Goal: Task Accomplishment & Management: Complete application form

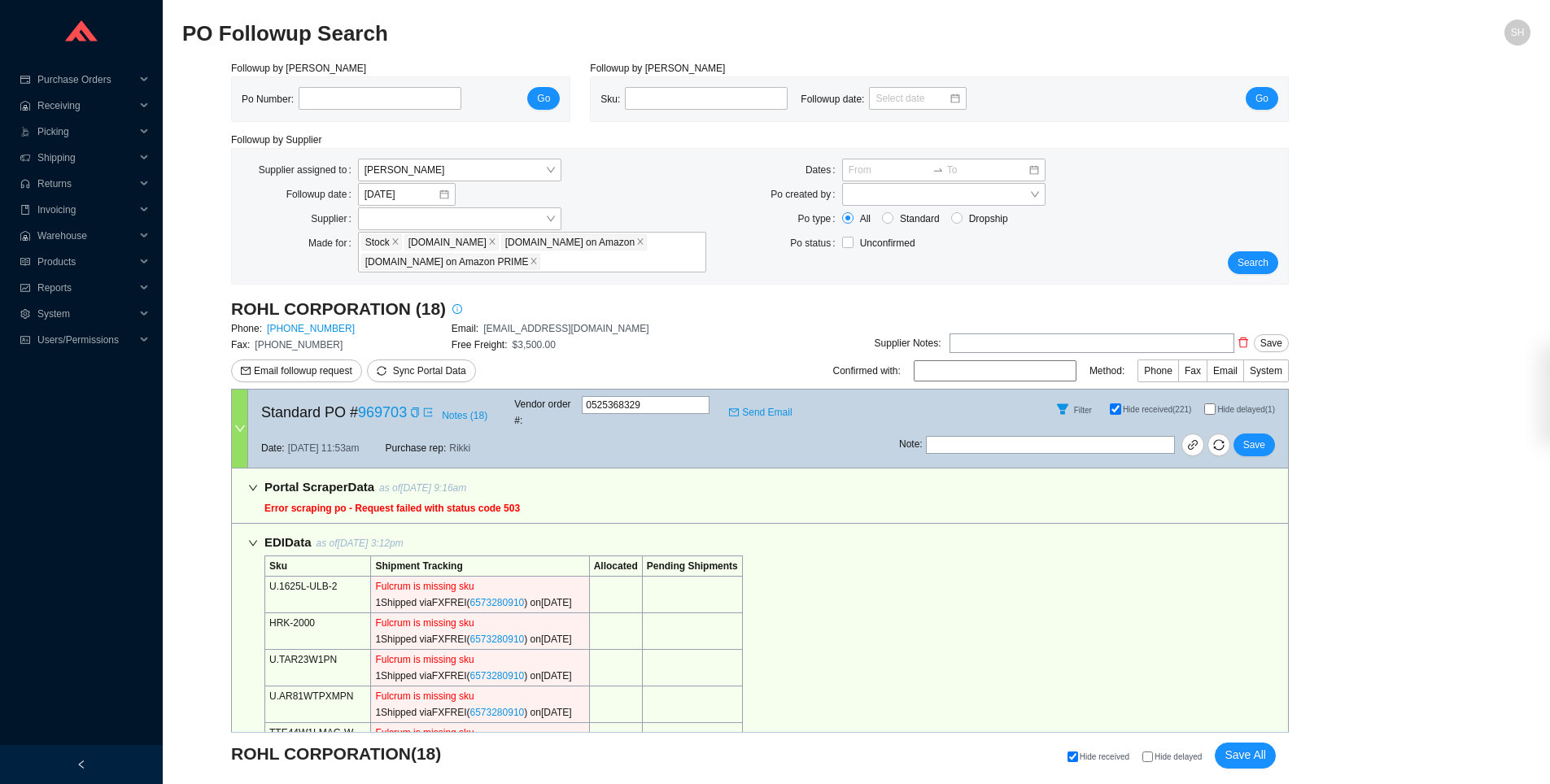
select select "2"
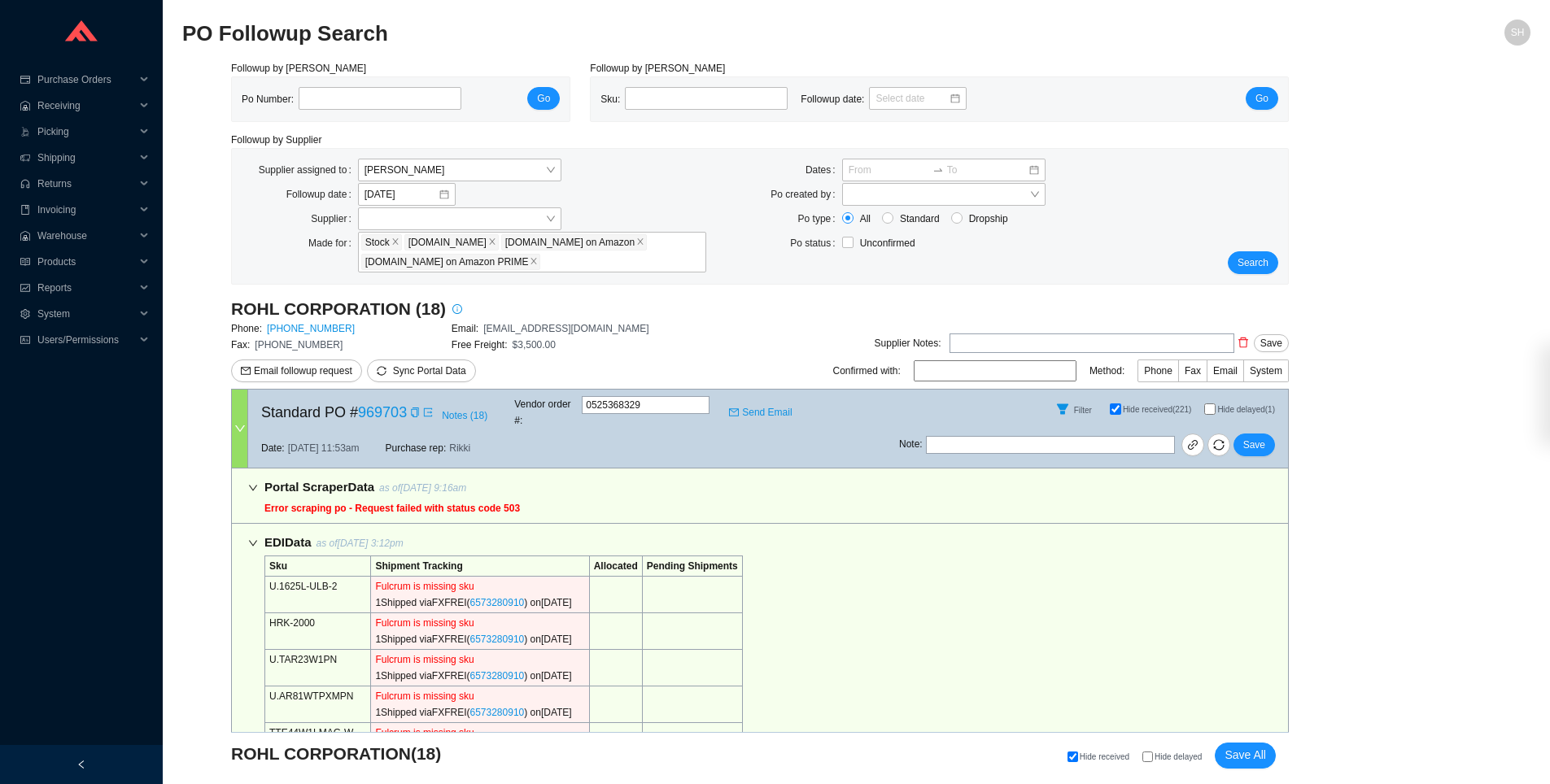
select select "2"
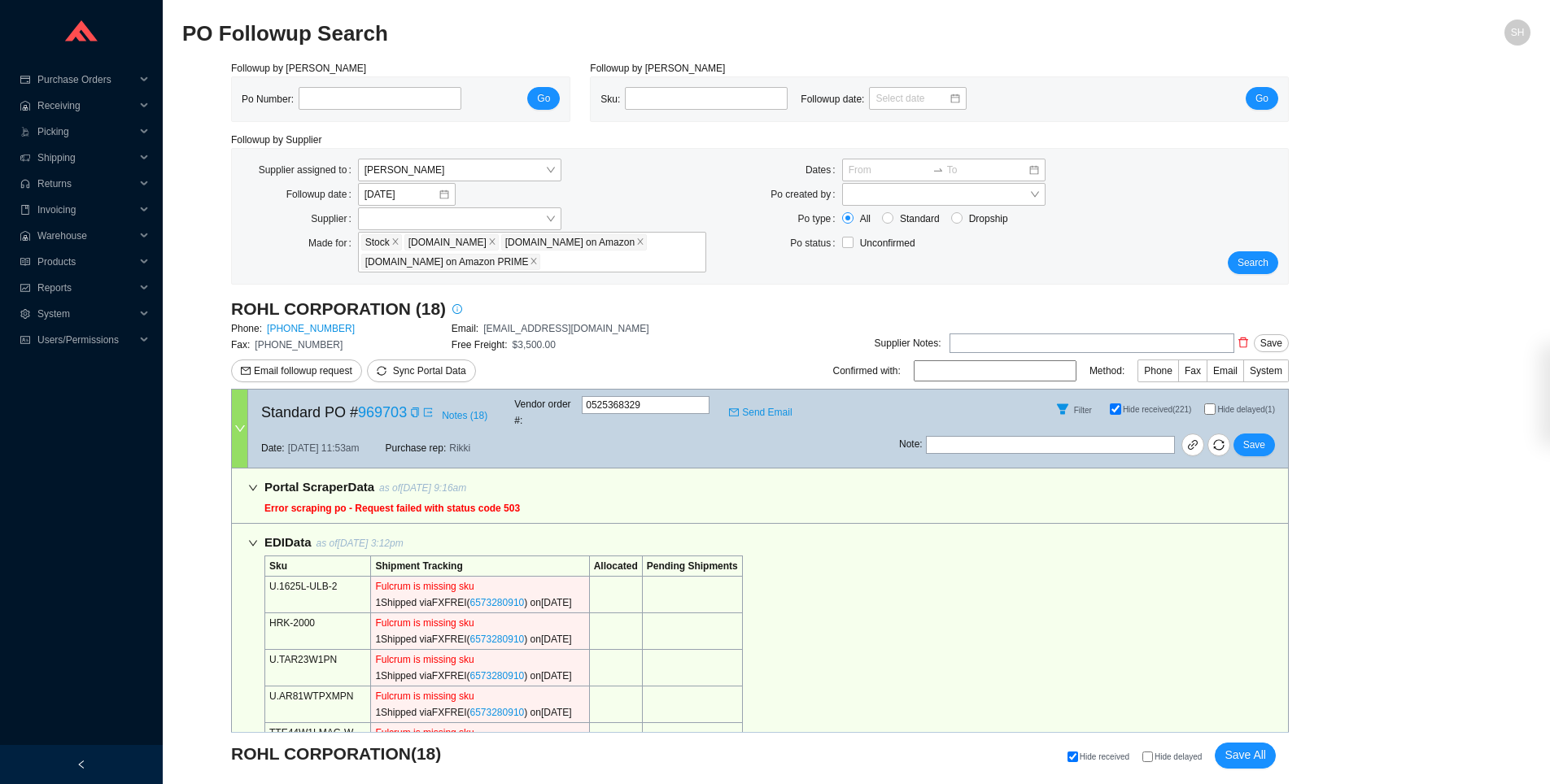
select select "2"
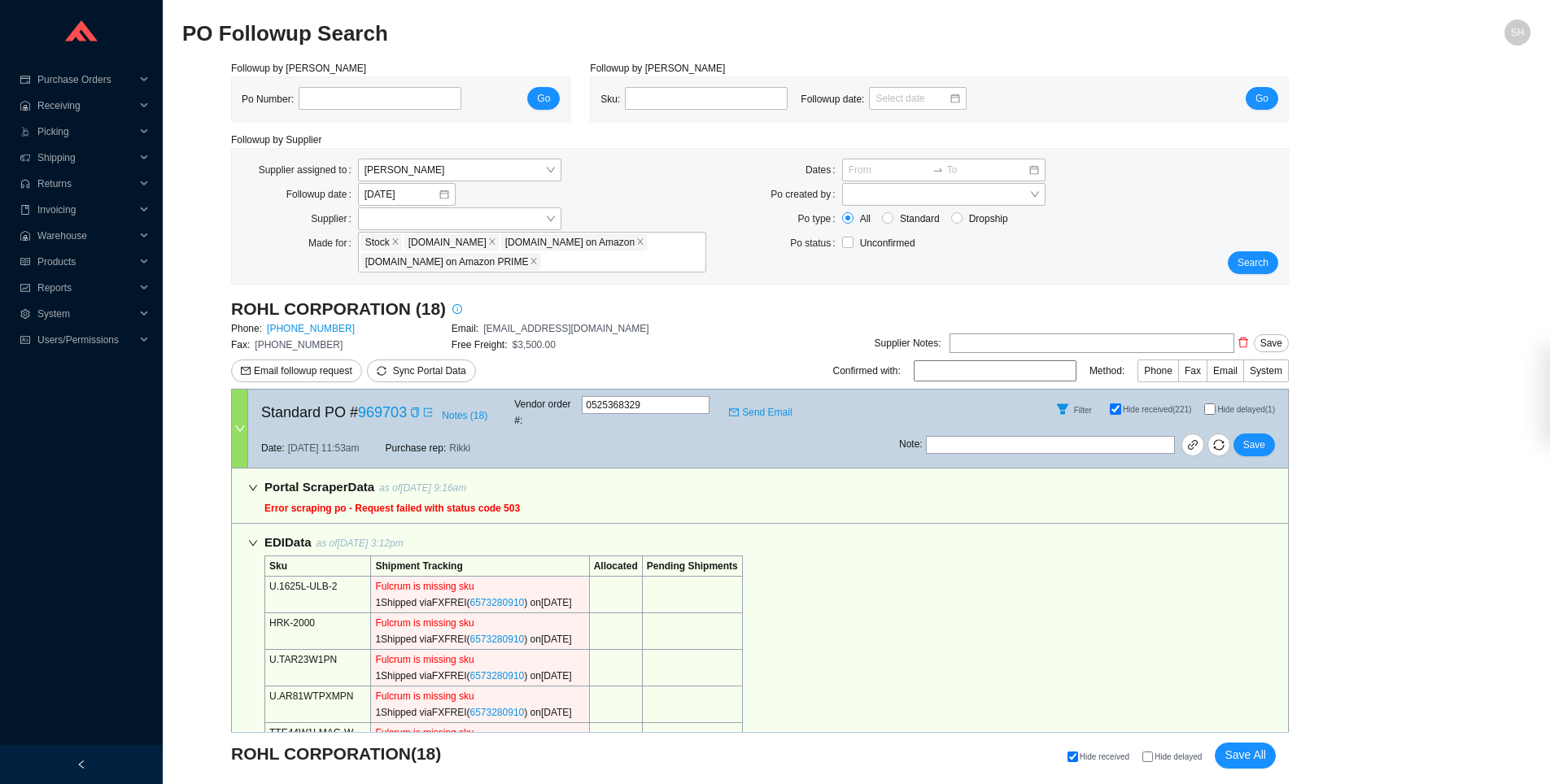
select select "2"
select select "5"
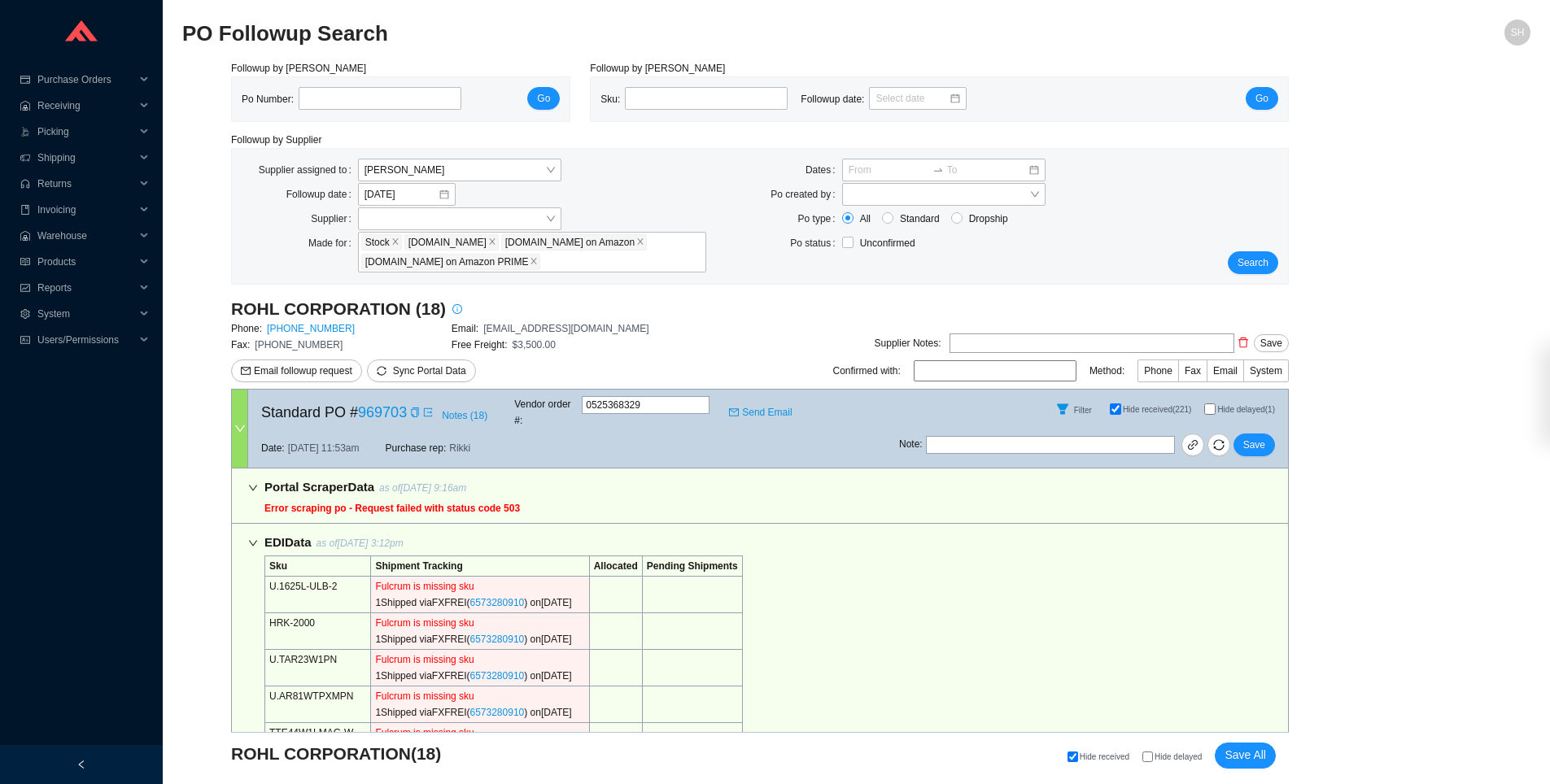
select select "2"
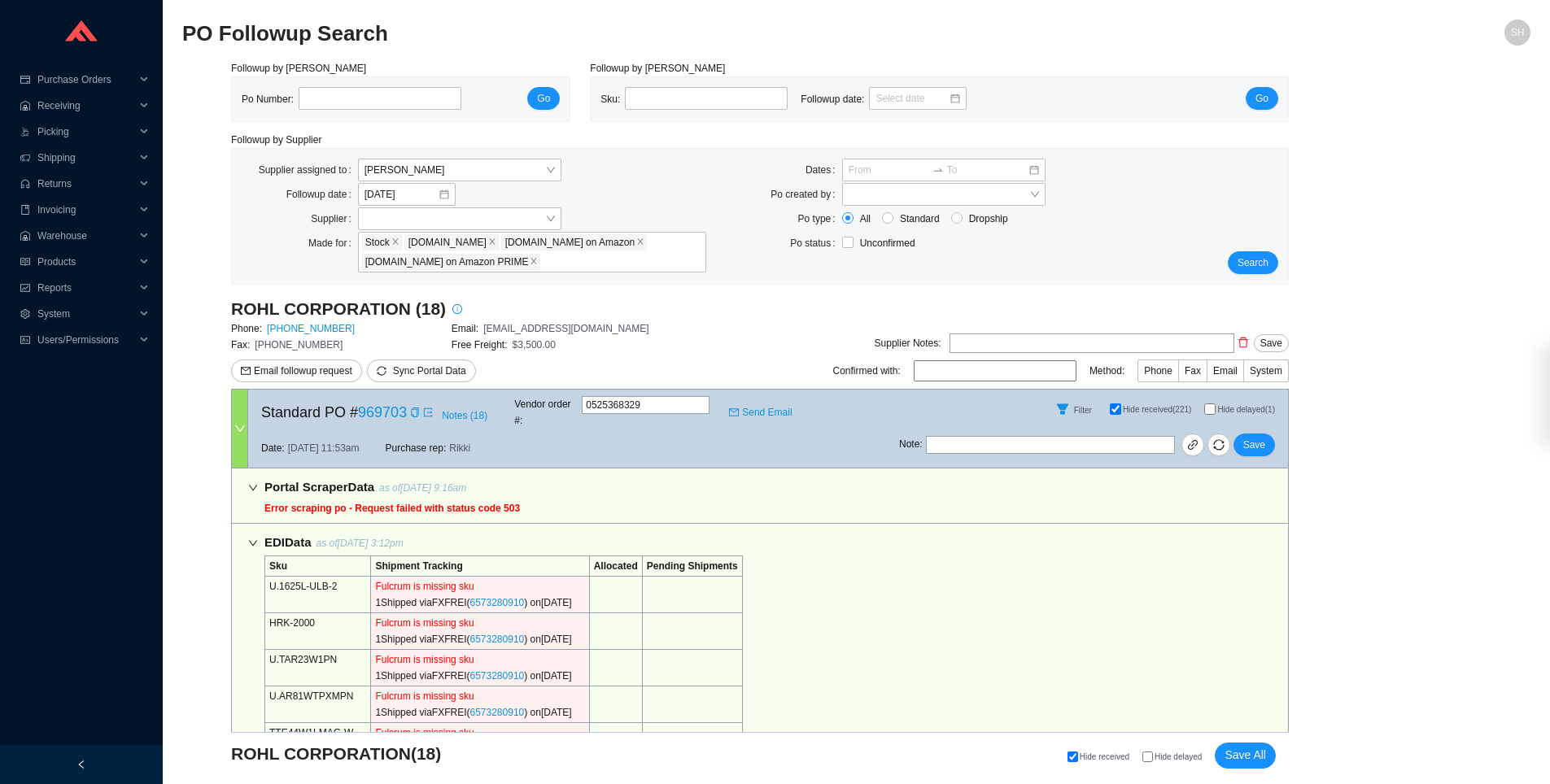
select select "2"
select select "10"
select select "2"
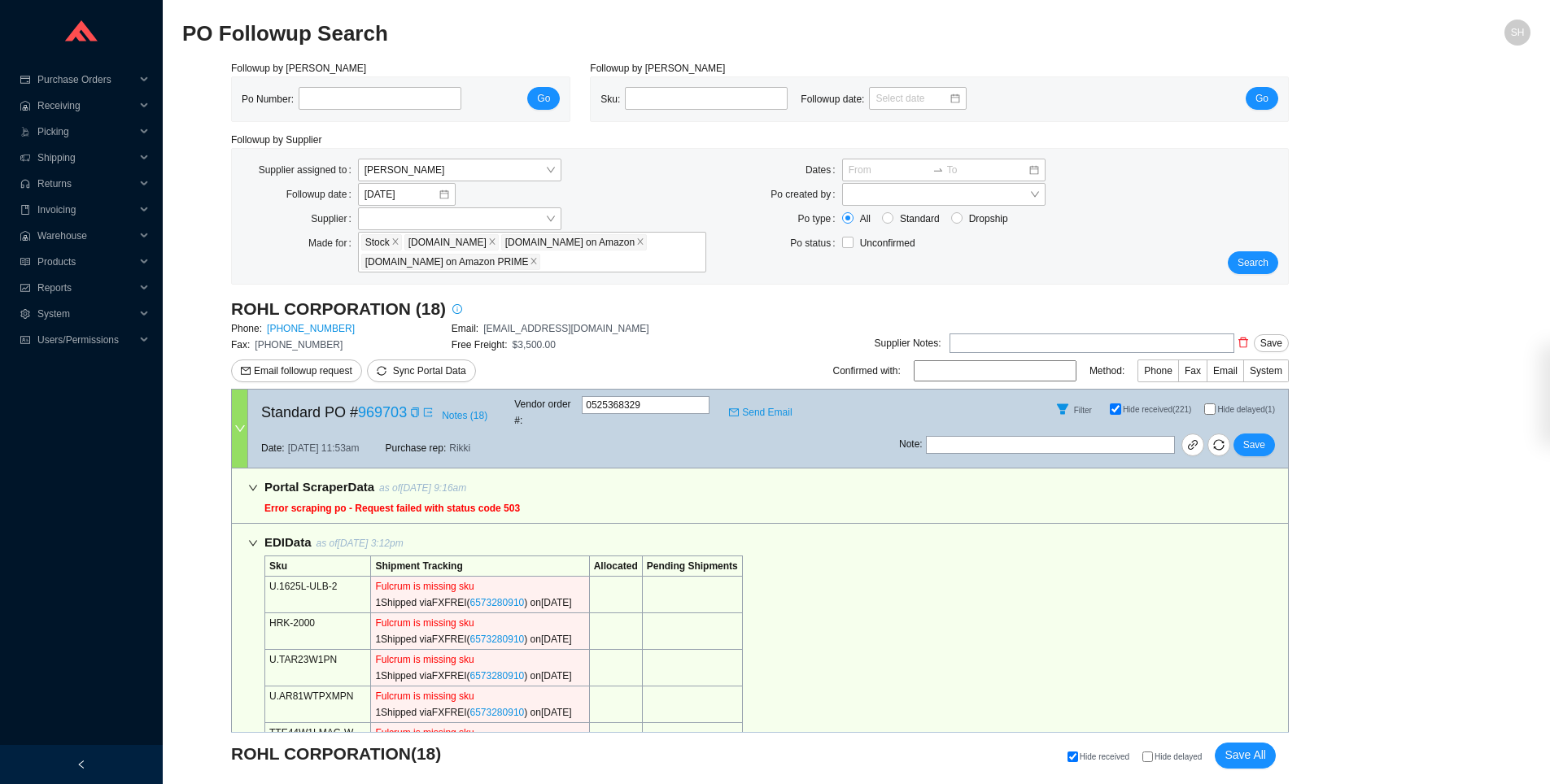
select select "2"
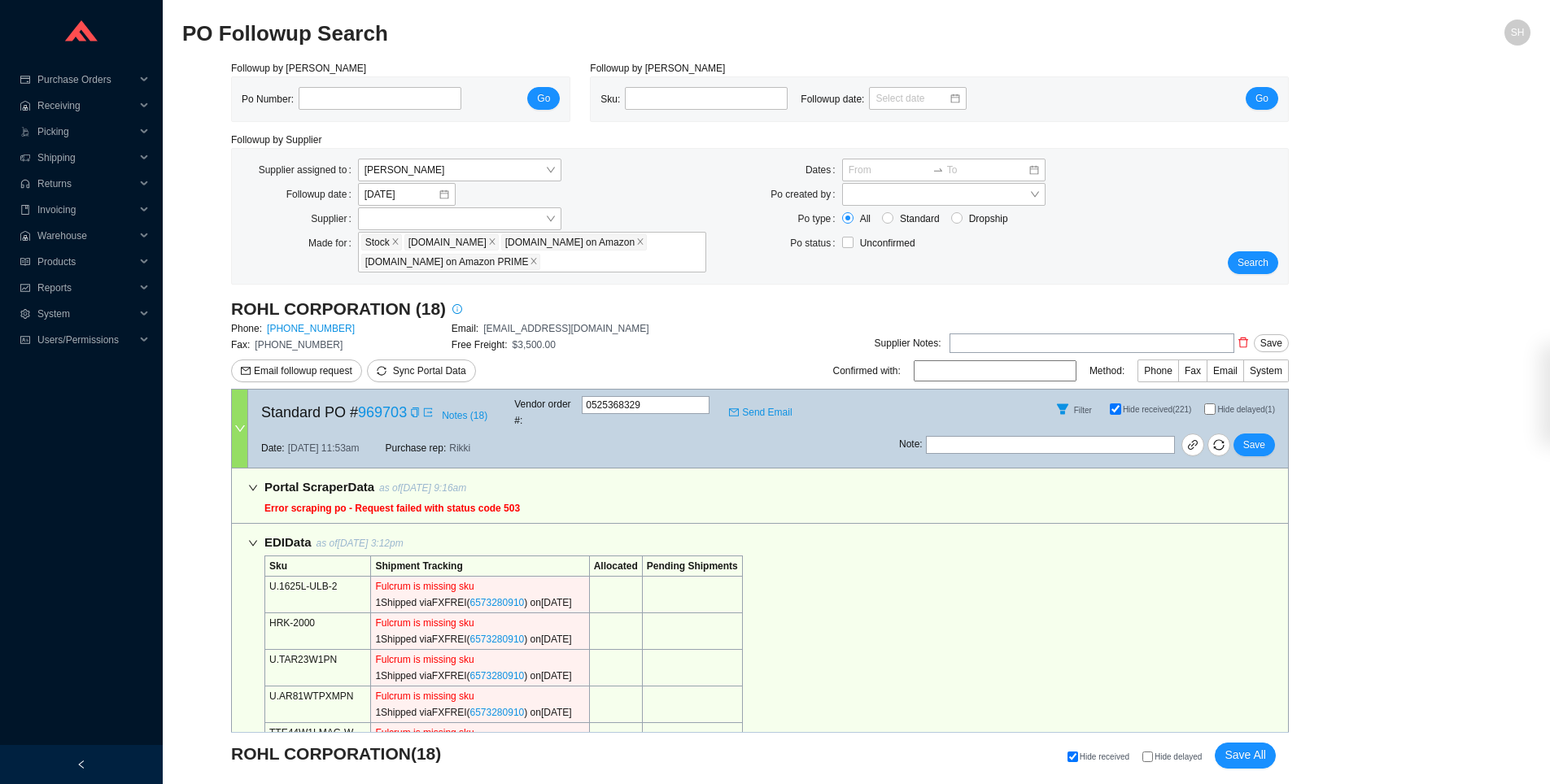
select select "2"
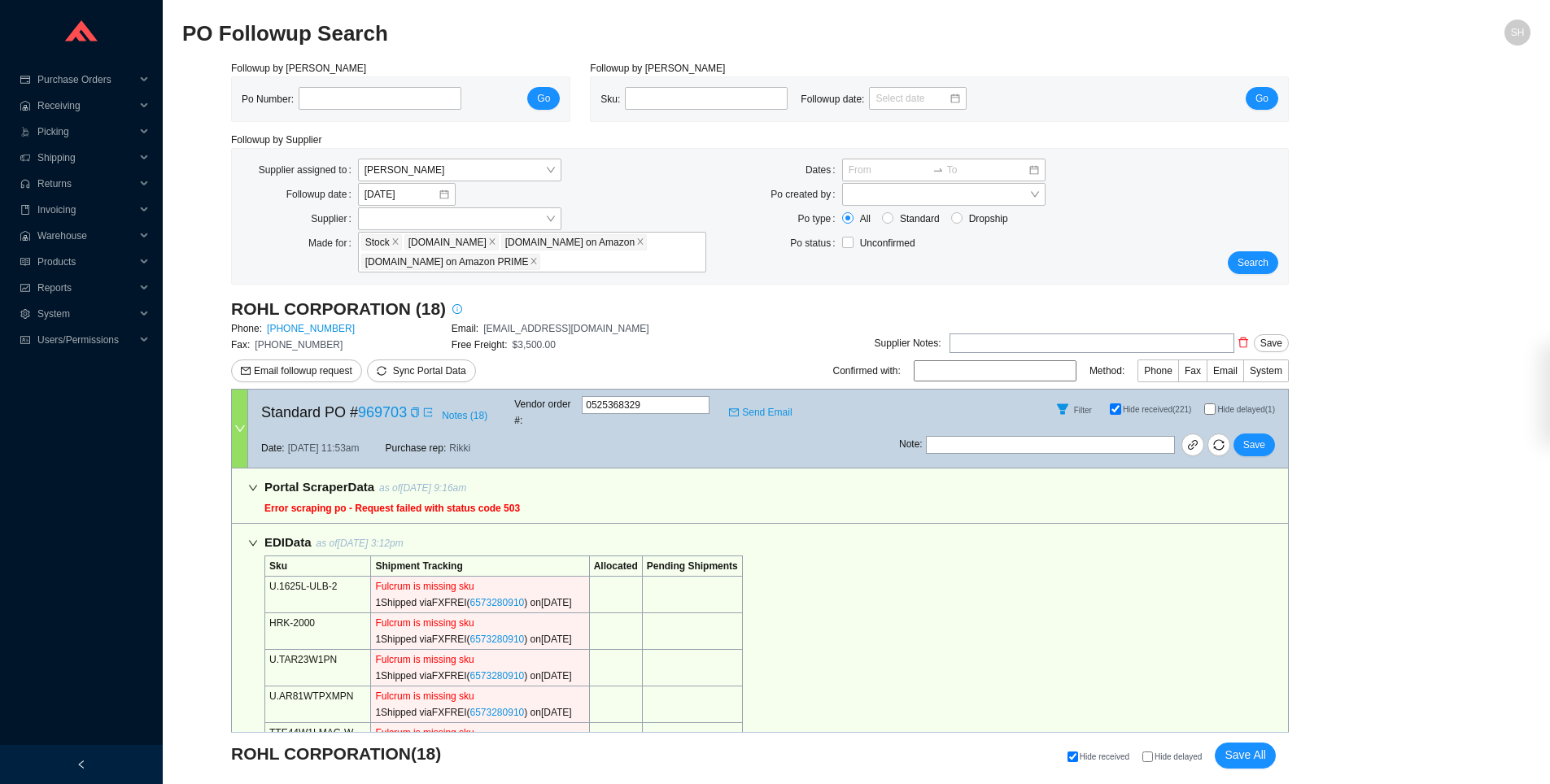
select select "2"
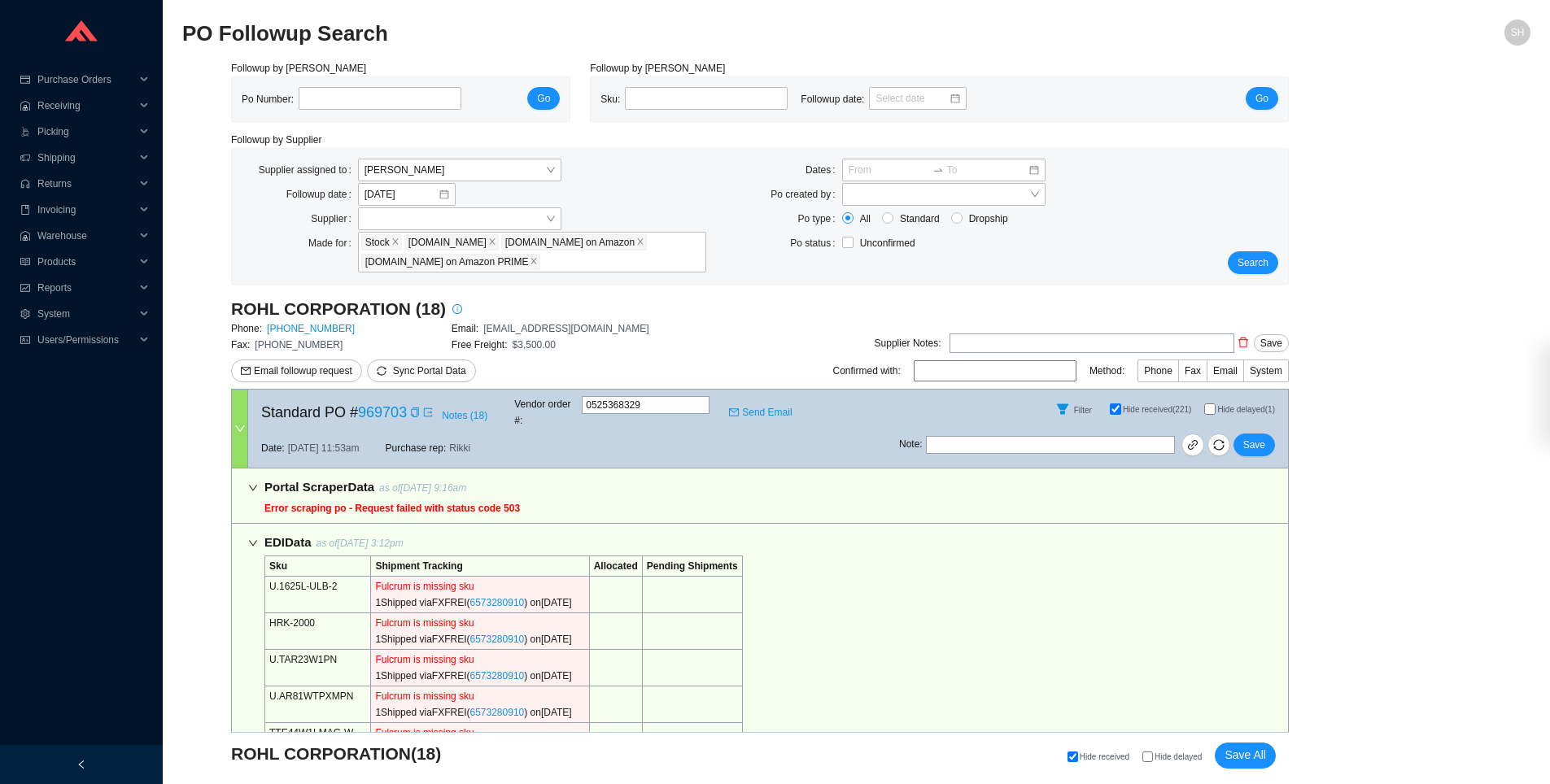
select select "2"
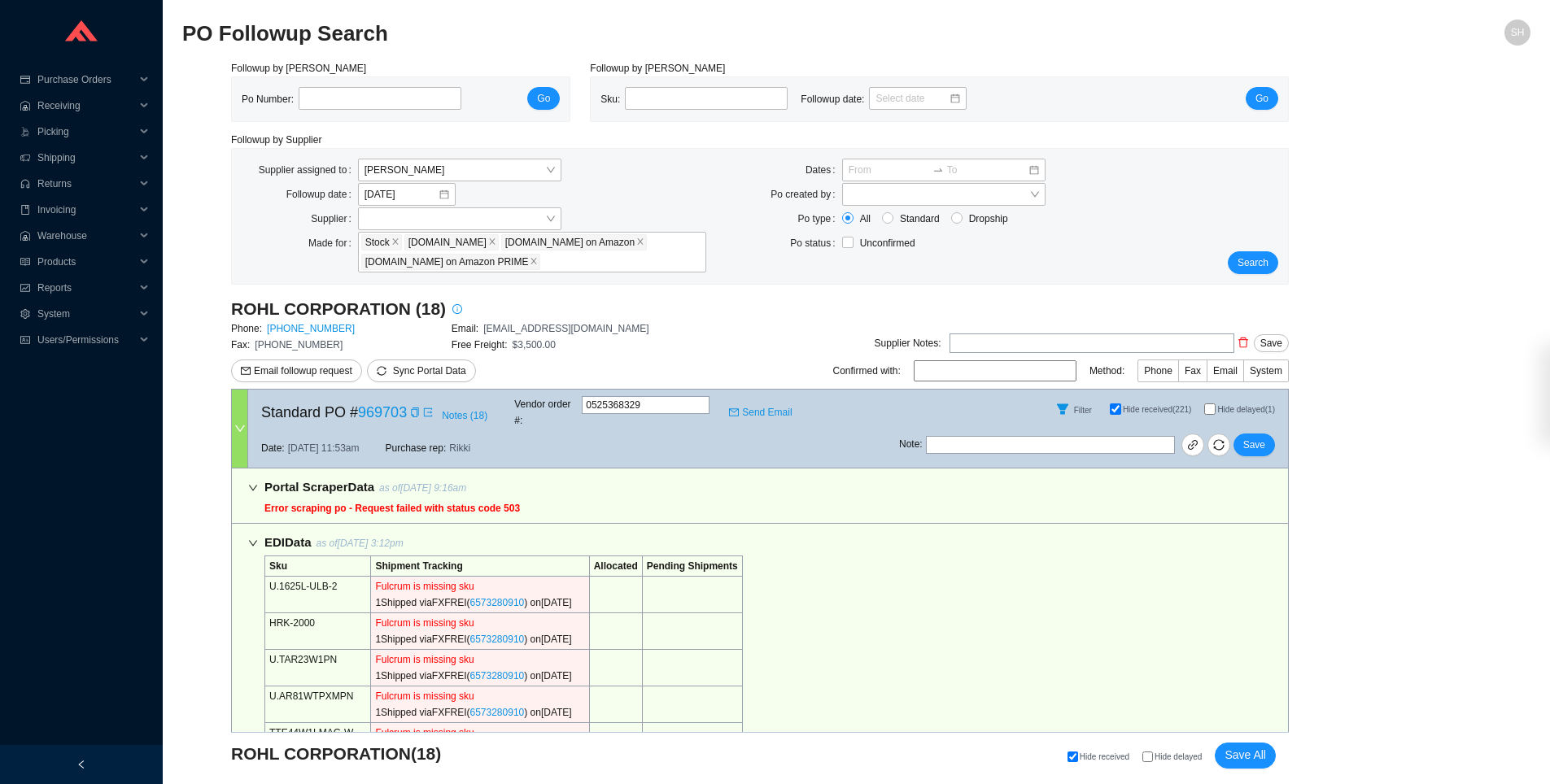
select select "2"
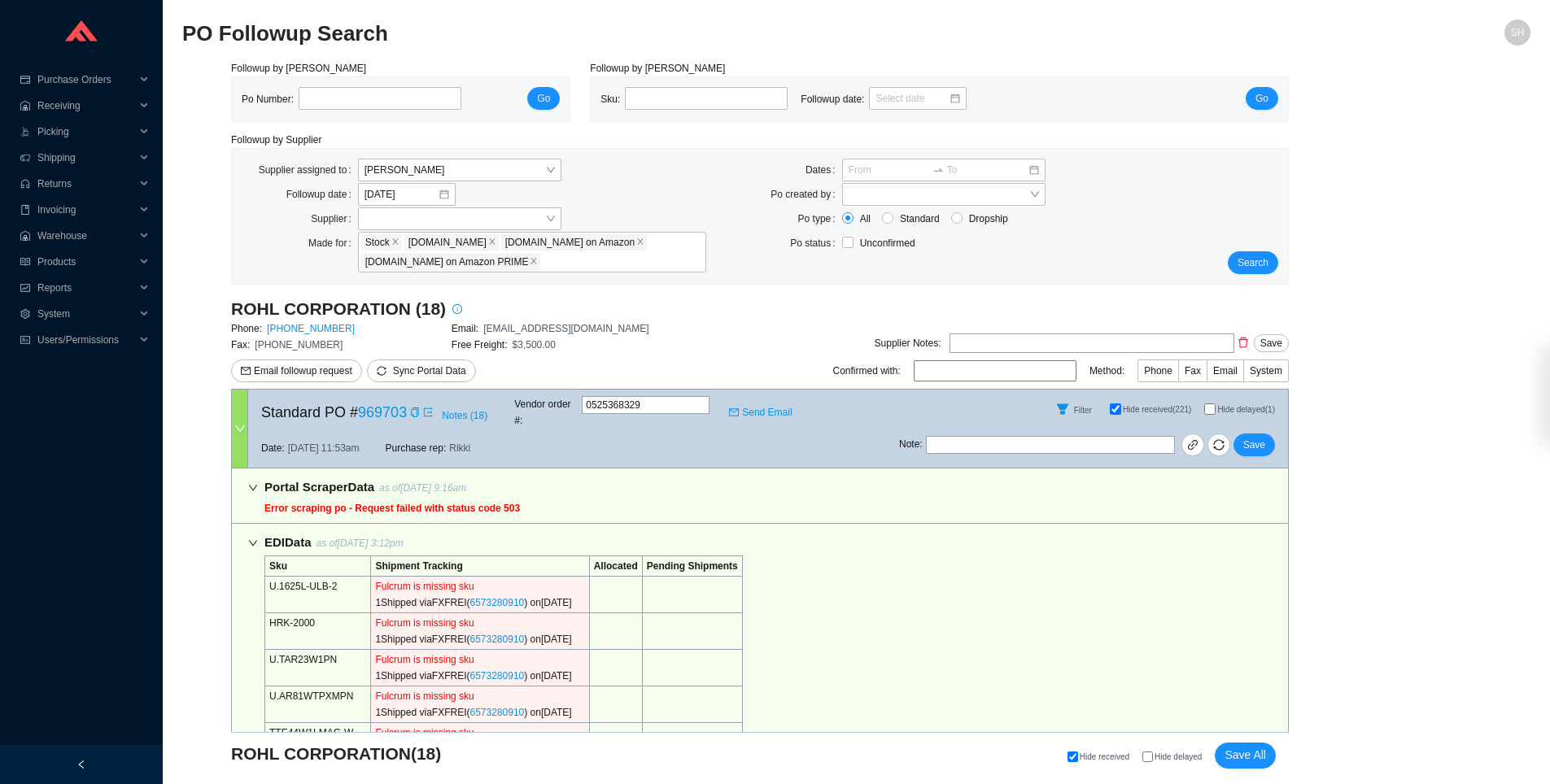
select select "2"
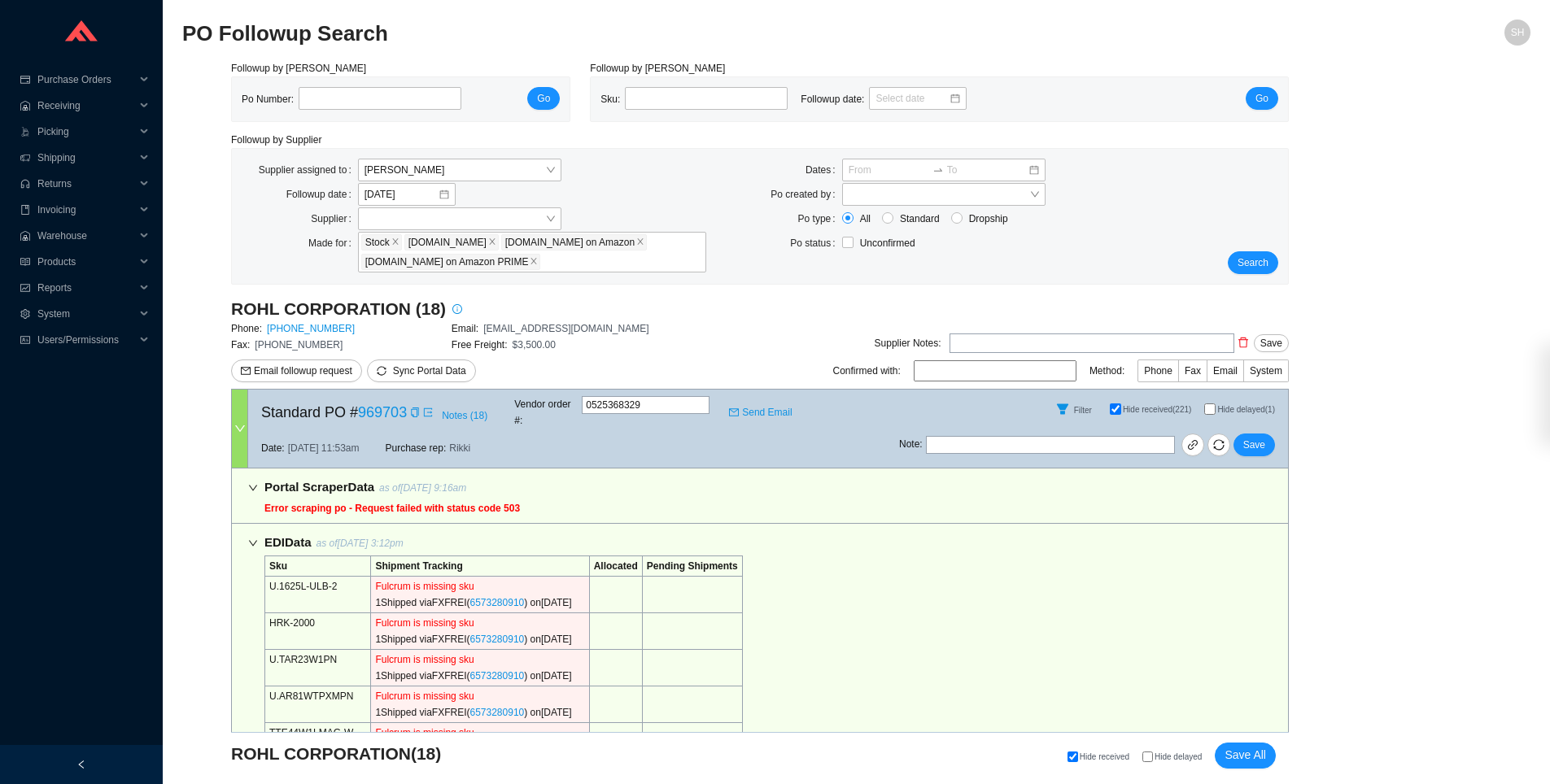
select select "2"
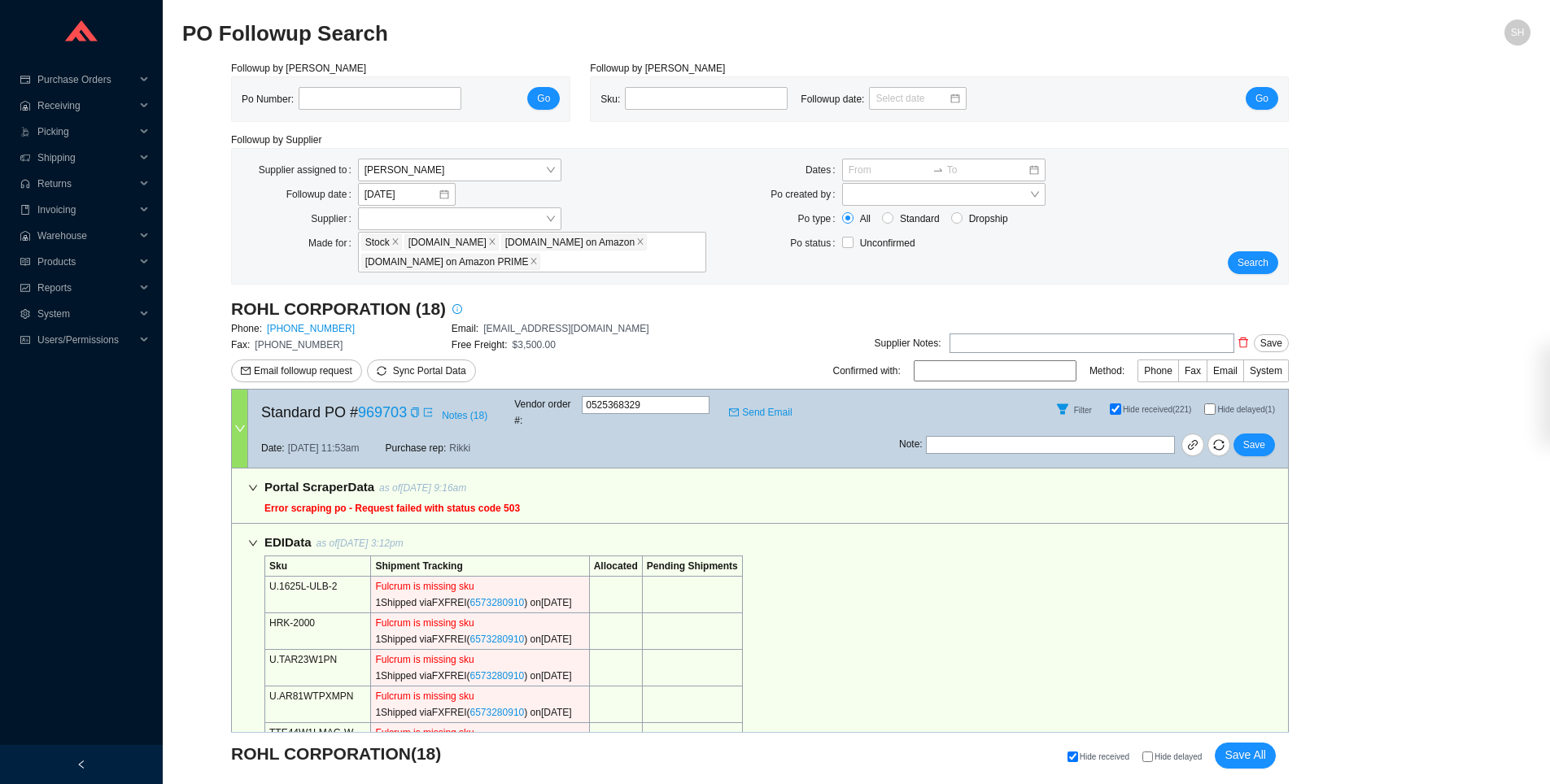
select select "2"
